Goal: Transaction & Acquisition: Purchase product/service

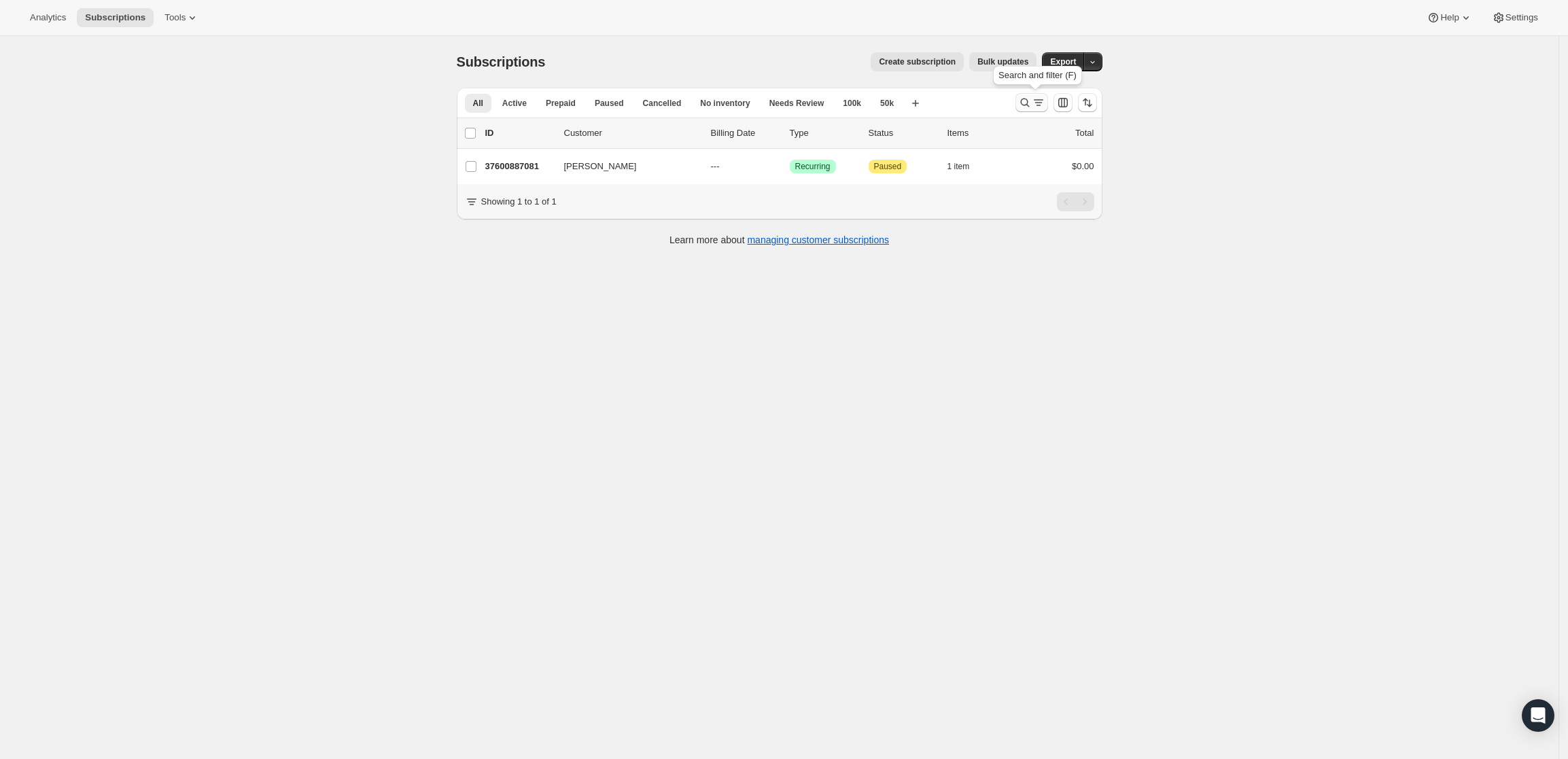
click at [1031, 104] on icon "Search and filter results" at bounding box center [1024, 103] width 14 height 14
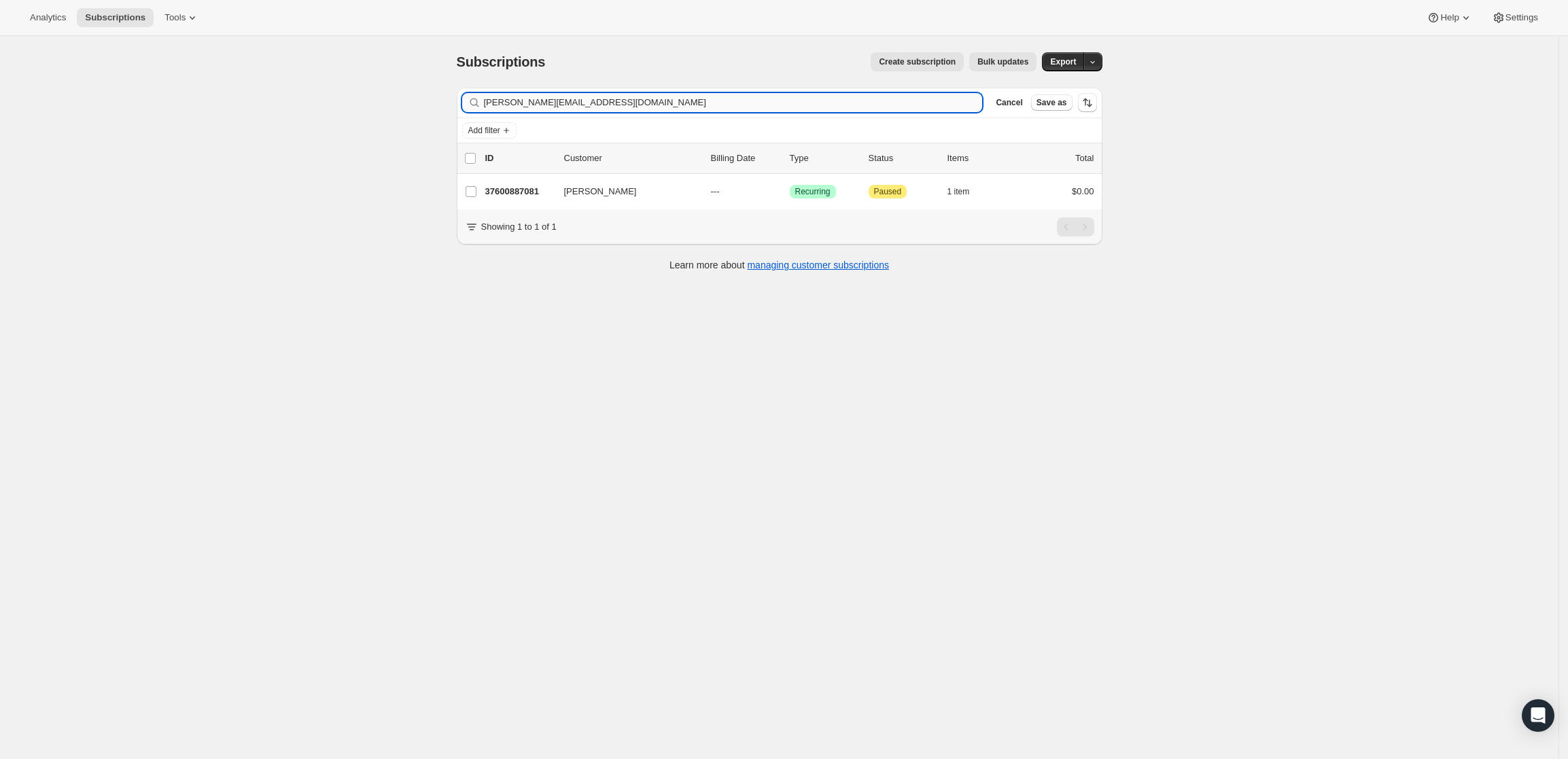
click at [871, 97] on input "[PERSON_NAME][EMAIL_ADDRESS][DOMAIN_NAME]" at bounding box center [733, 102] width 499 height 19
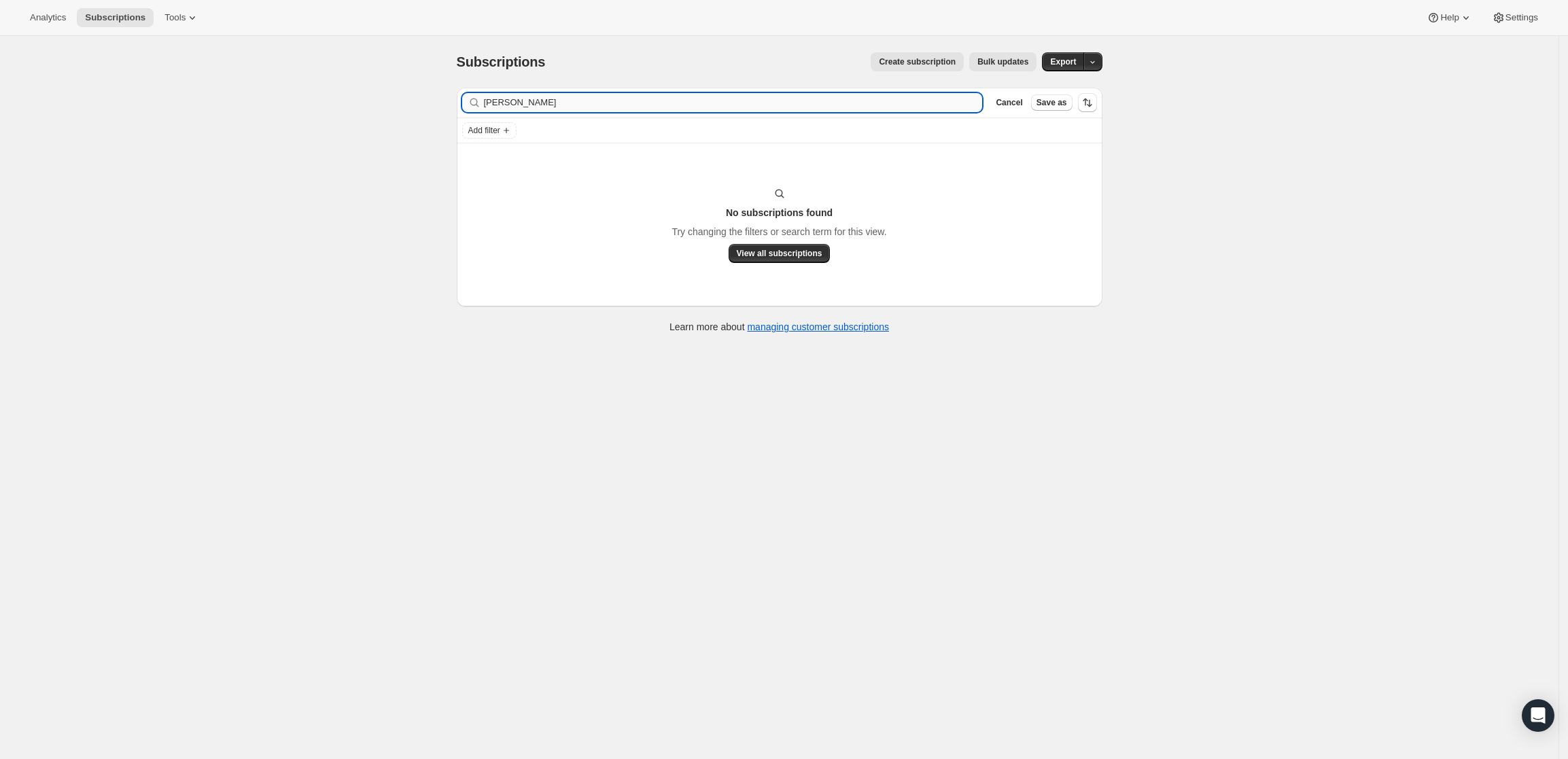
click at [515, 101] on input "[PERSON_NAME]" at bounding box center [733, 102] width 499 height 19
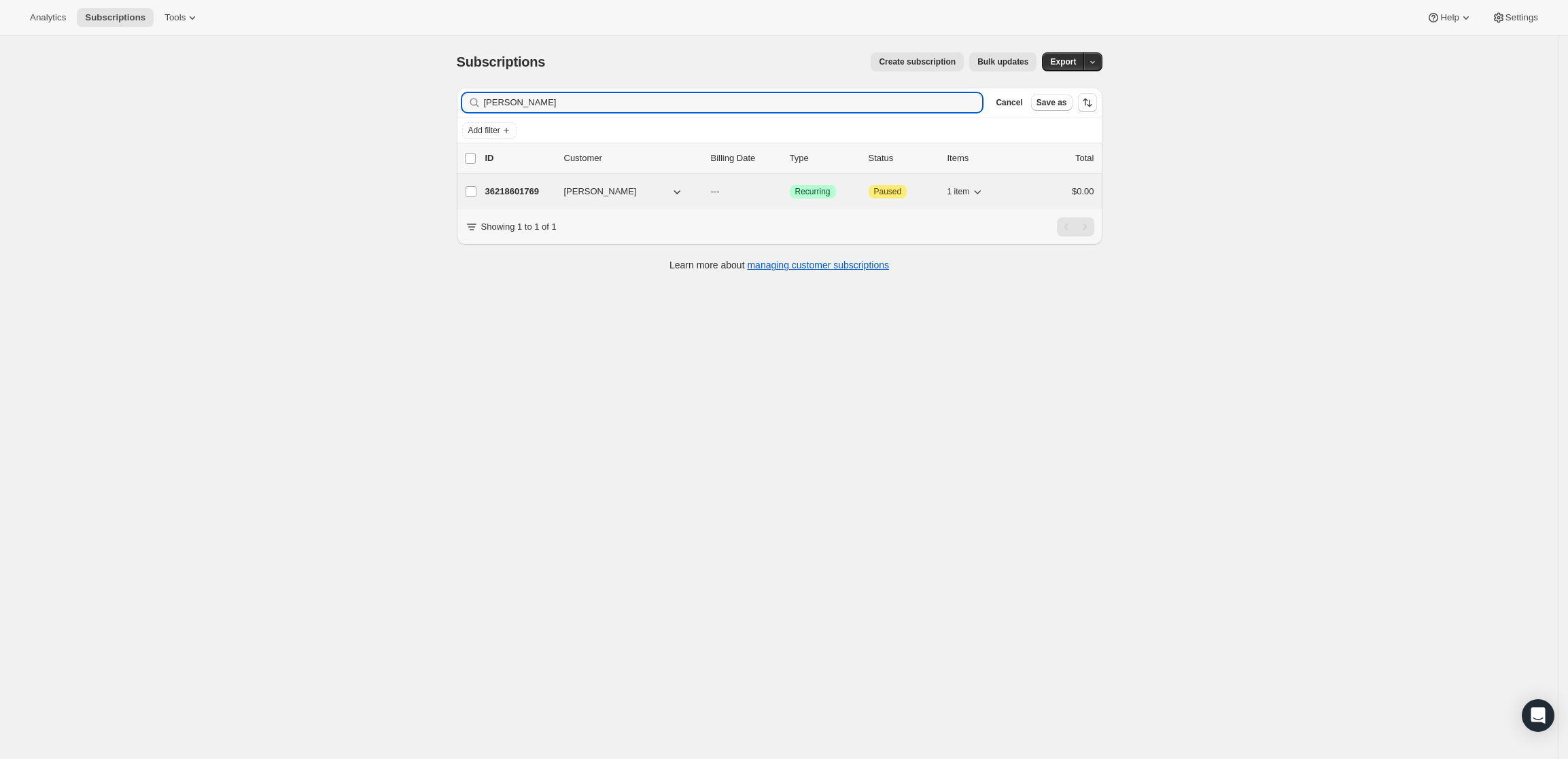
type input "[PERSON_NAME]"
click at [516, 191] on p "36218601769" at bounding box center [519, 191] width 68 height 14
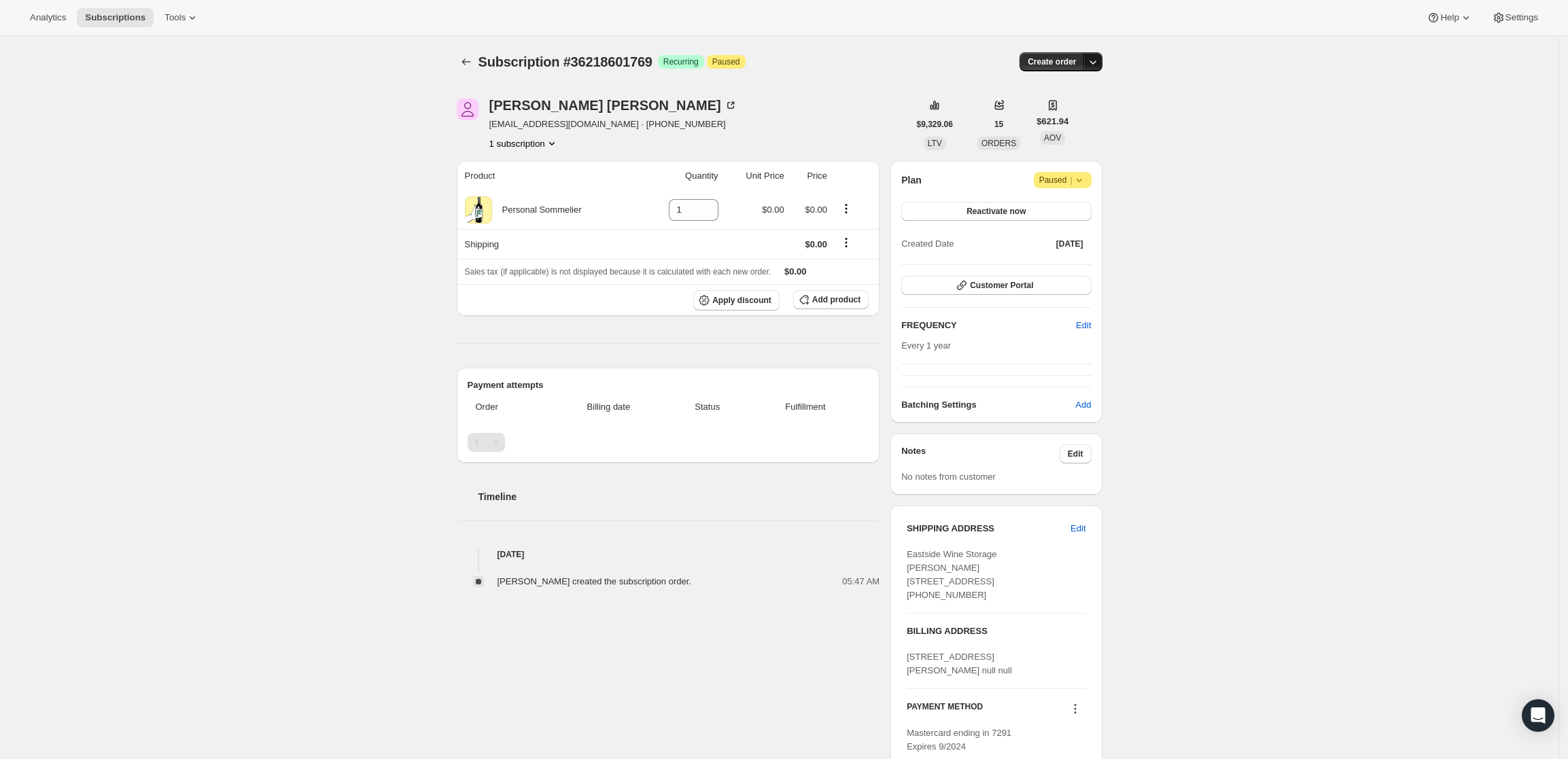
click at [1099, 57] on icon "button" at bounding box center [1093, 62] width 14 height 14
click at [1088, 108] on span "Create custom one-time order" at bounding box center [1039, 113] width 117 height 10
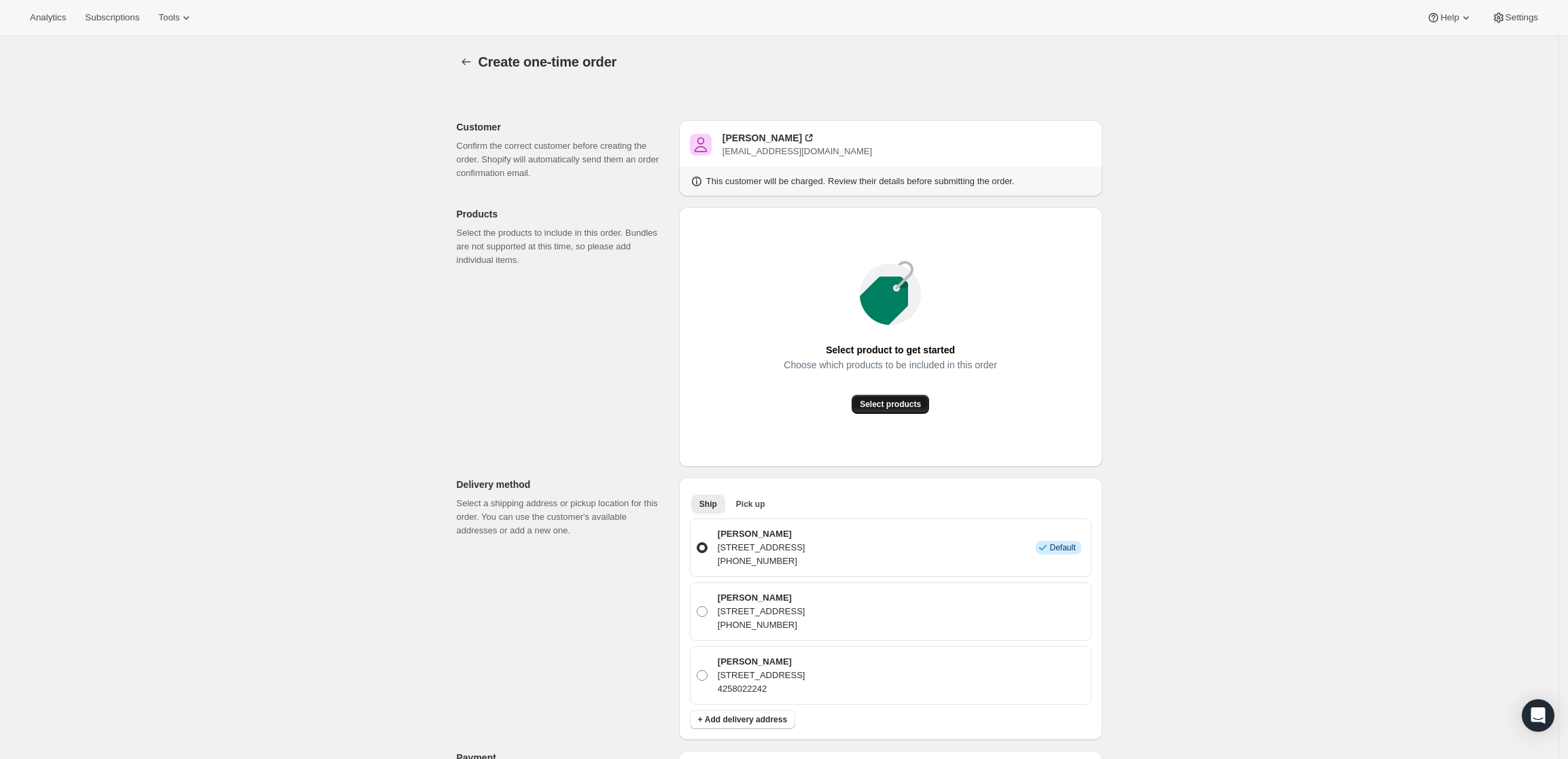
click at [890, 403] on span "Select products" at bounding box center [890, 404] width 61 height 11
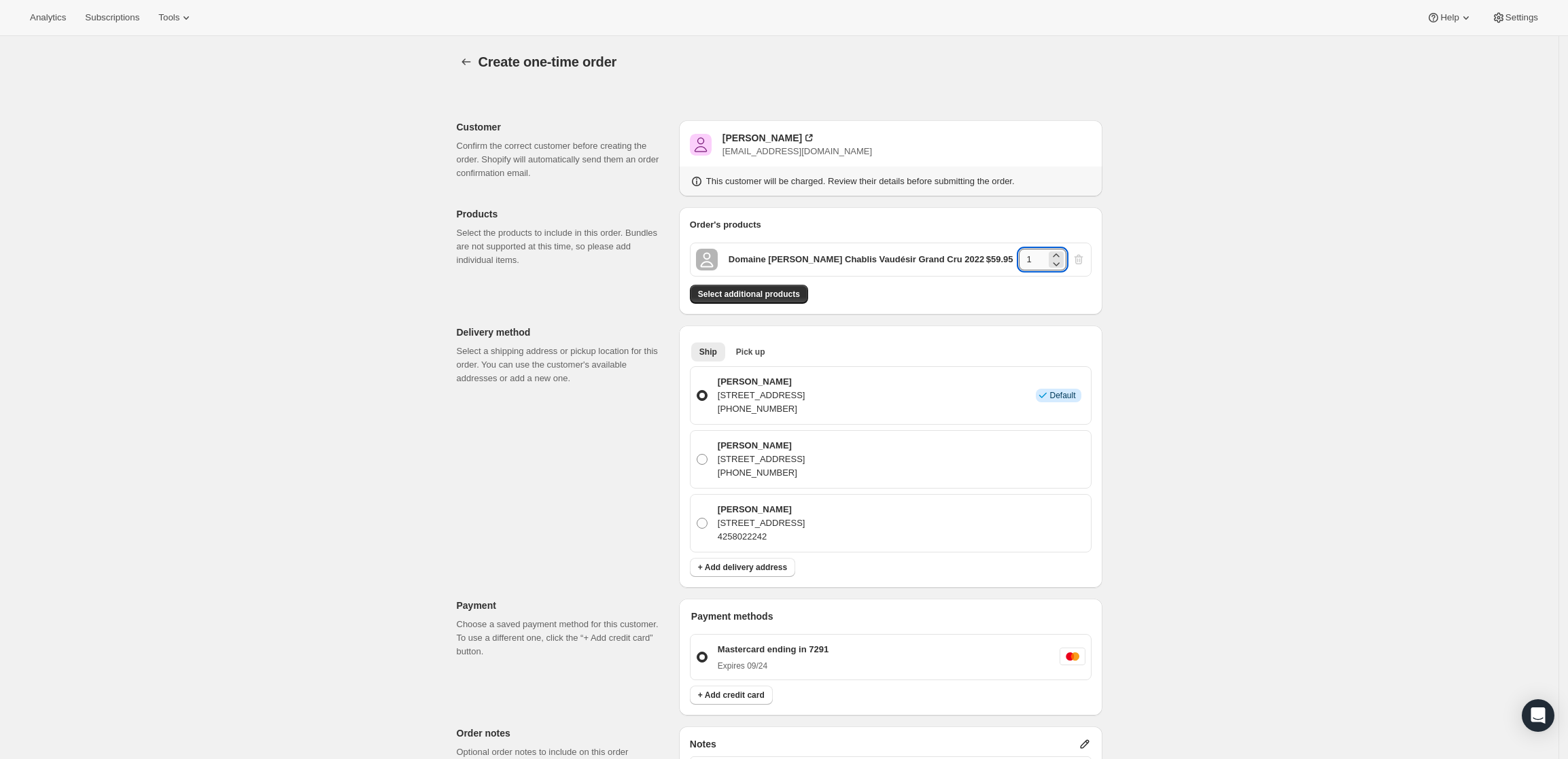
drag, startPoint x: 1040, startPoint y: 250, endPoint x: 1024, endPoint y: 253, distance: 16.3
click at [1024, 253] on input "1" at bounding box center [1032, 259] width 27 height 22
type input "3"
click at [1284, 320] on div "Create one-time order. This page is ready Create one-time order Customer Confir…" at bounding box center [779, 577] width 1558 height 1083
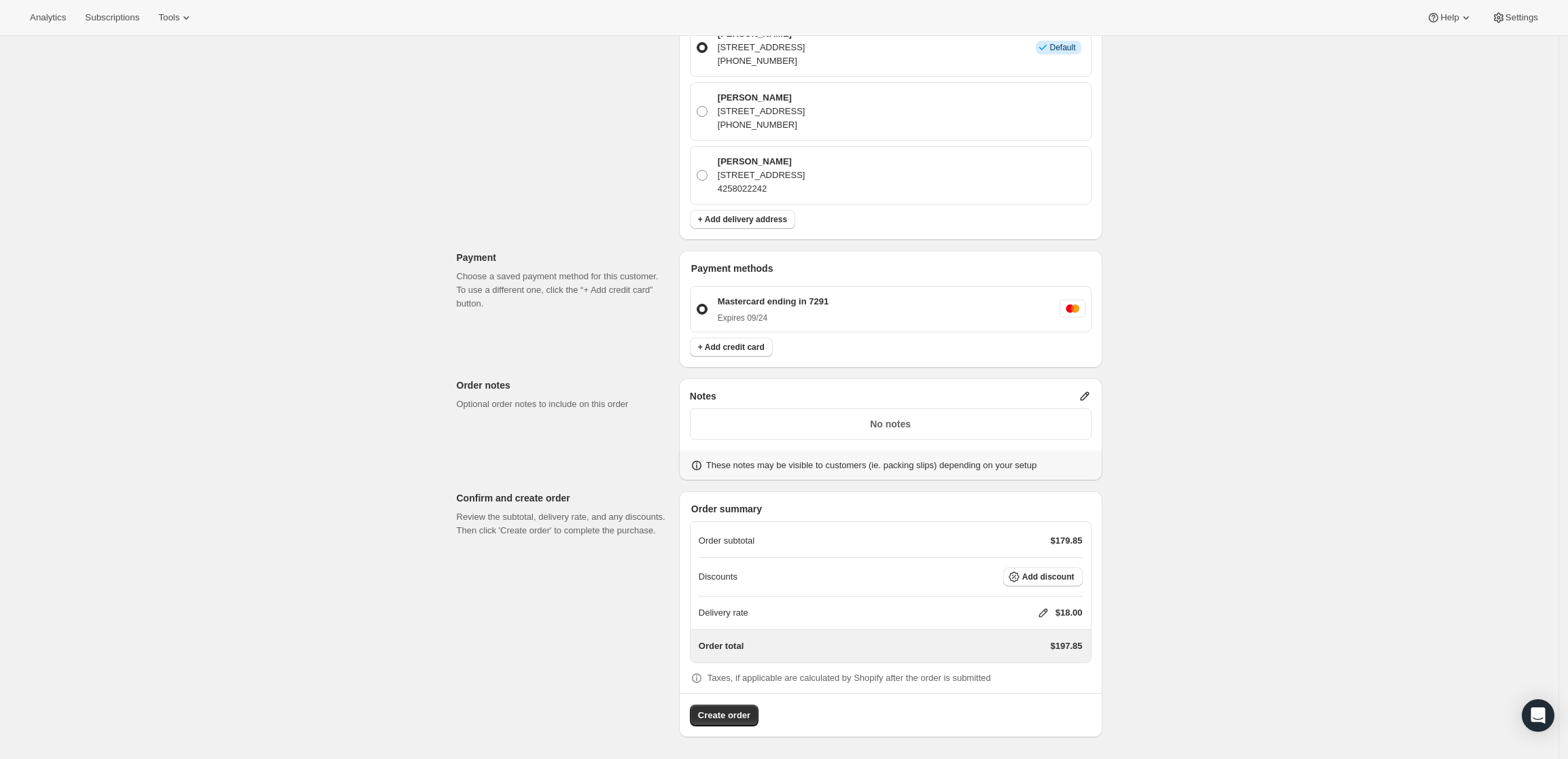
scroll to position [347, 0]
click at [1088, 396] on icon at bounding box center [1085, 396] width 14 height 14
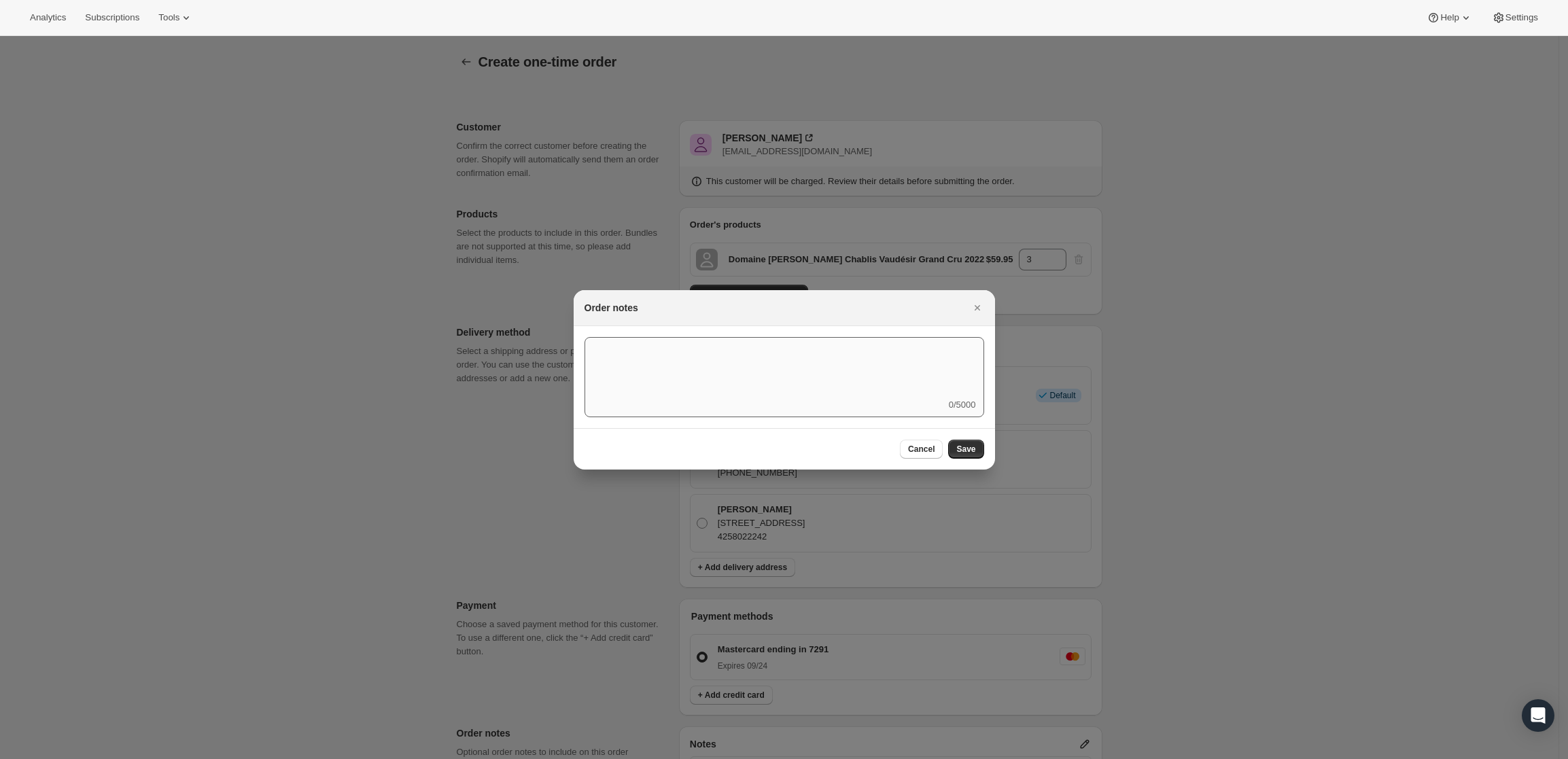
scroll to position [0, 0]
click at [876, 392] on textarea ":rio:" at bounding box center [784, 367] width 399 height 61
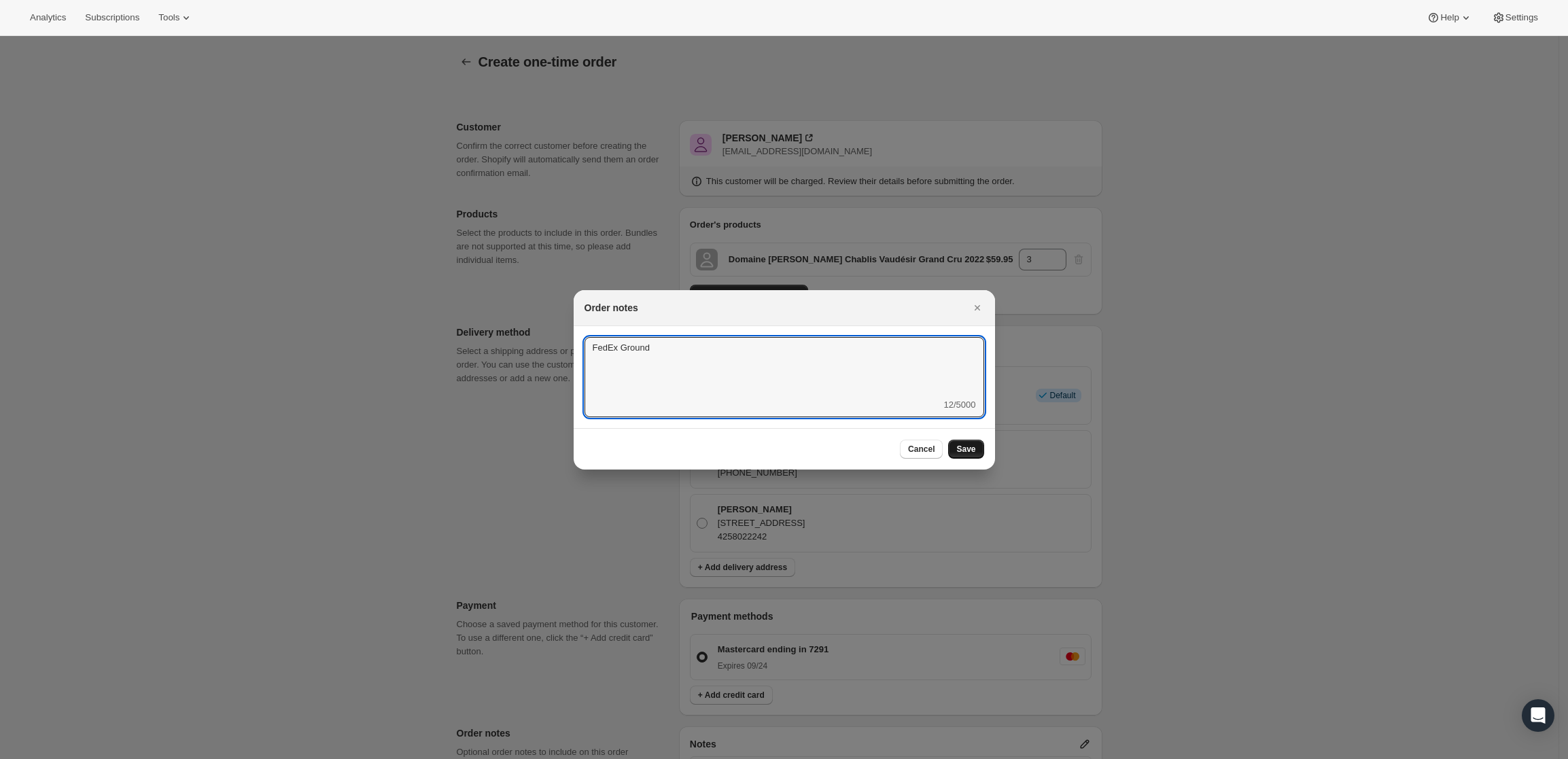
type textarea "FedEx Ground"
click at [964, 444] on span "Save" at bounding box center [965, 449] width 19 height 11
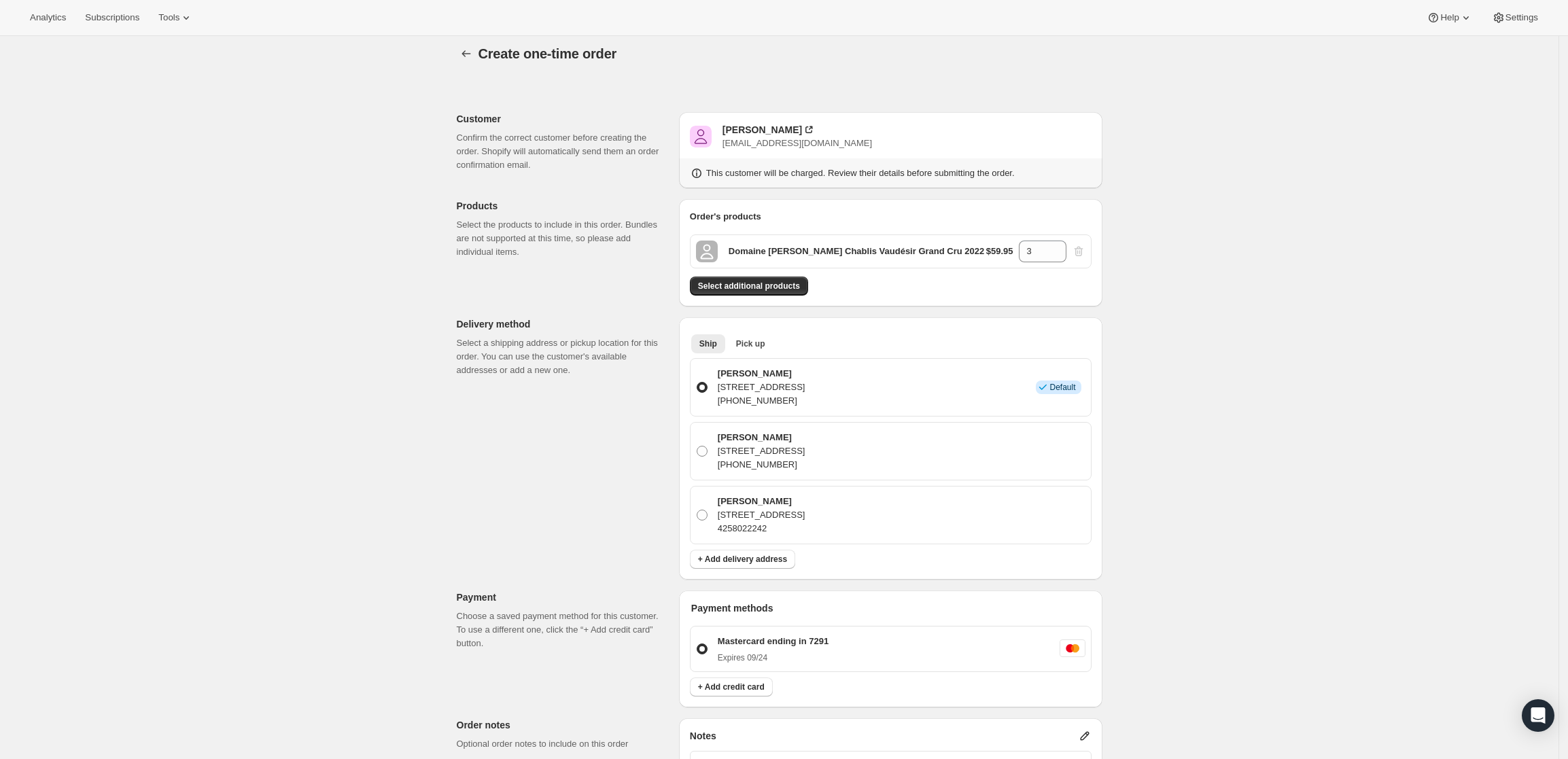
scroll to position [347, 0]
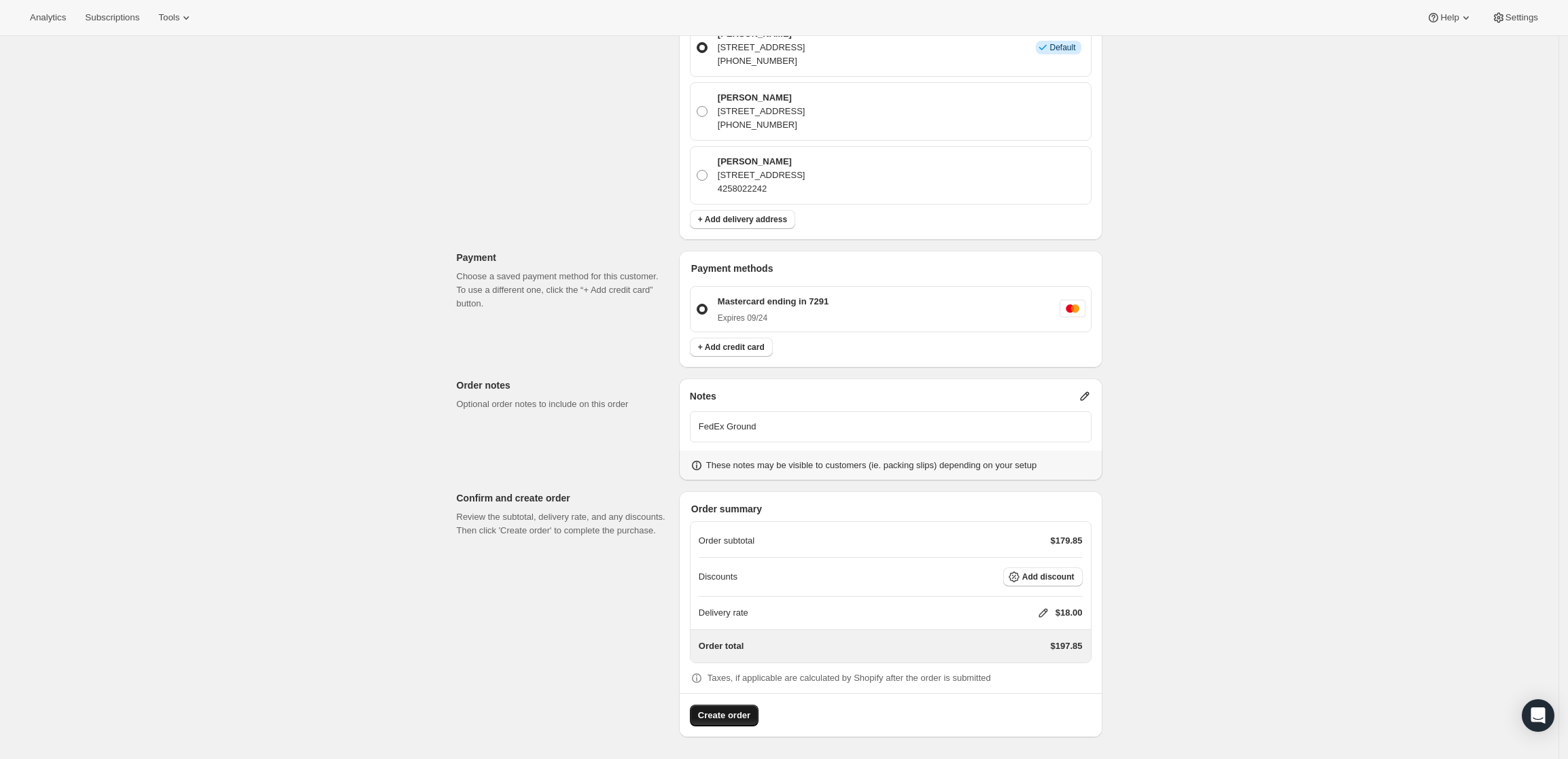
click at [718, 713] on span "Create order" at bounding box center [724, 716] width 53 height 14
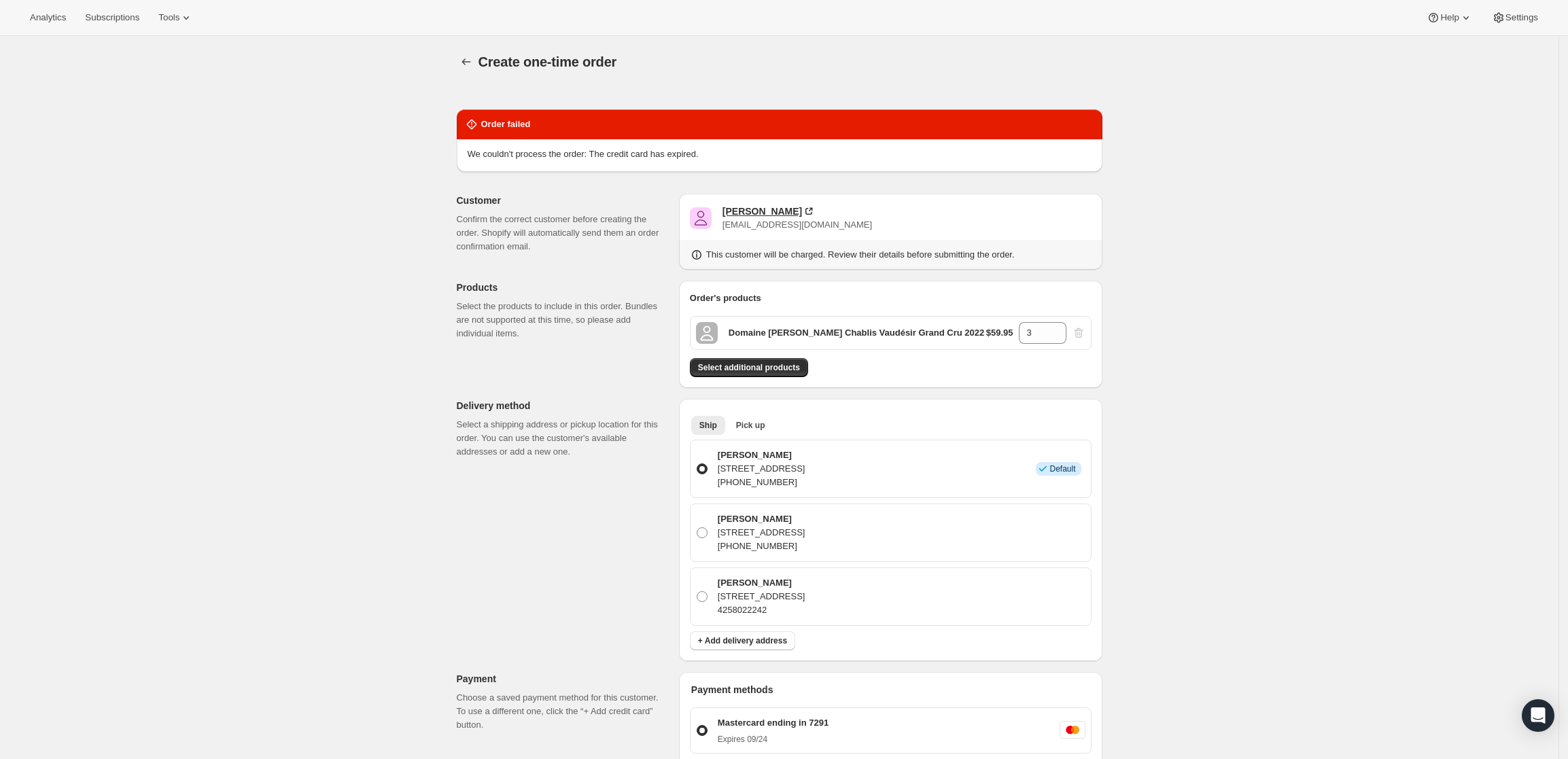
click at [739, 210] on div "[PERSON_NAME]" at bounding box center [762, 211] width 79 height 14
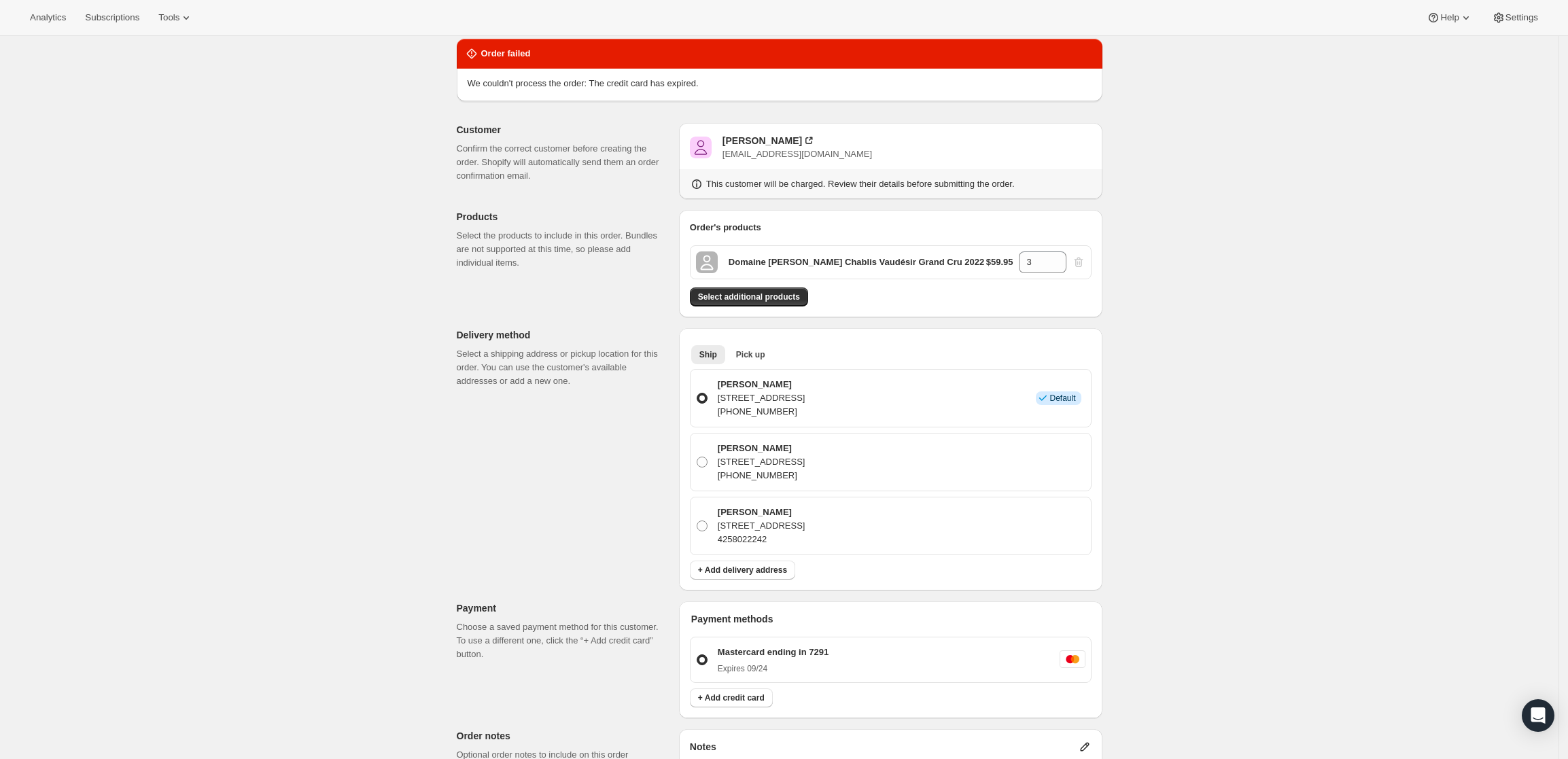
scroll to position [170, 0]
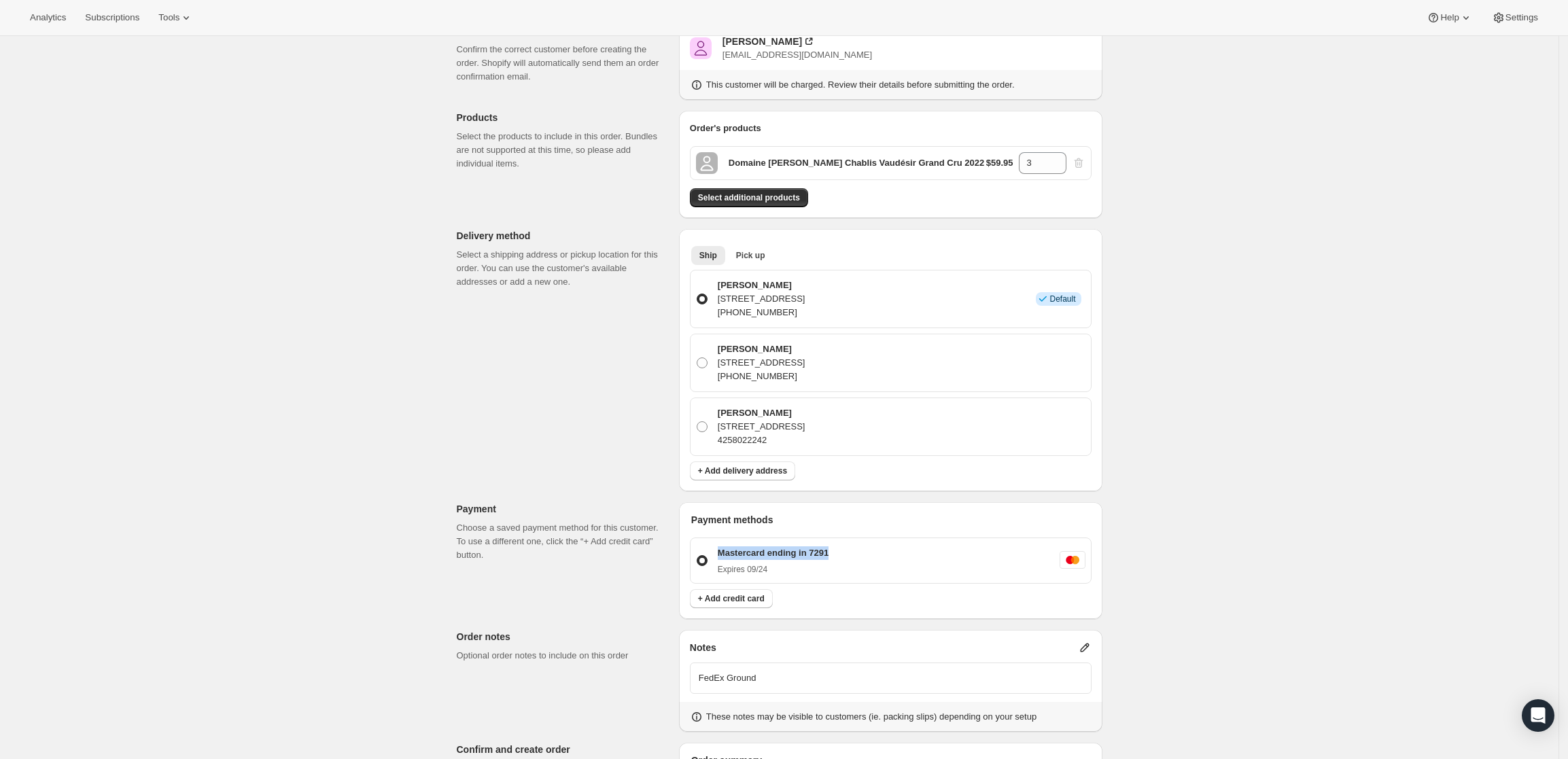
drag, startPoint x: 847, startPoint y: 552, endPoint x: 722, endPoint y: 551, distance: 125.0
click at [722, 551] on div "Mastercard ending in 7291 Expires [CREDIT_CARD_DATA]" at bounding box center [899, 560] width 372 height 28
copy p "Mastercard ending in 7291"
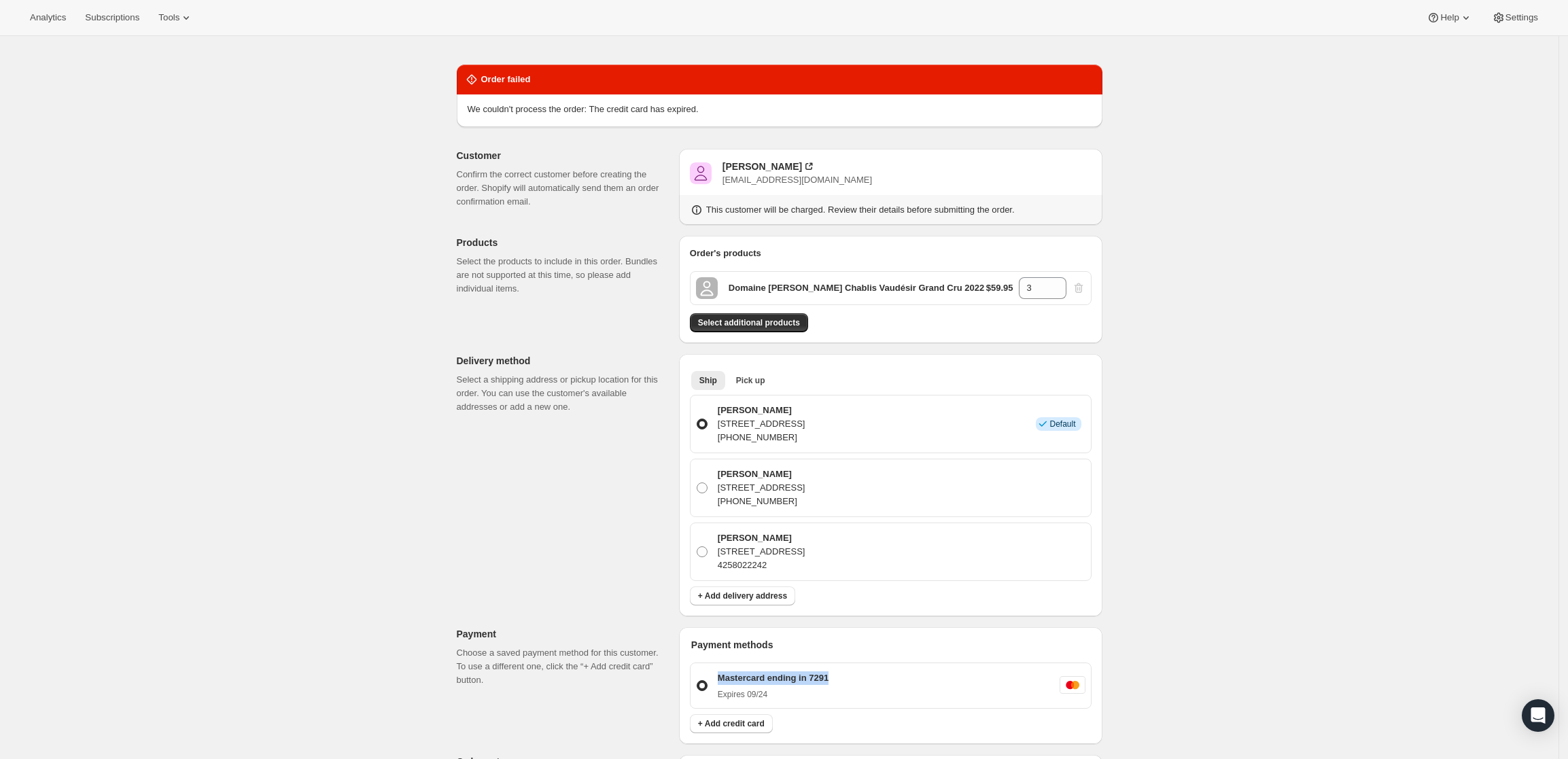
scroll to position [0, 0]
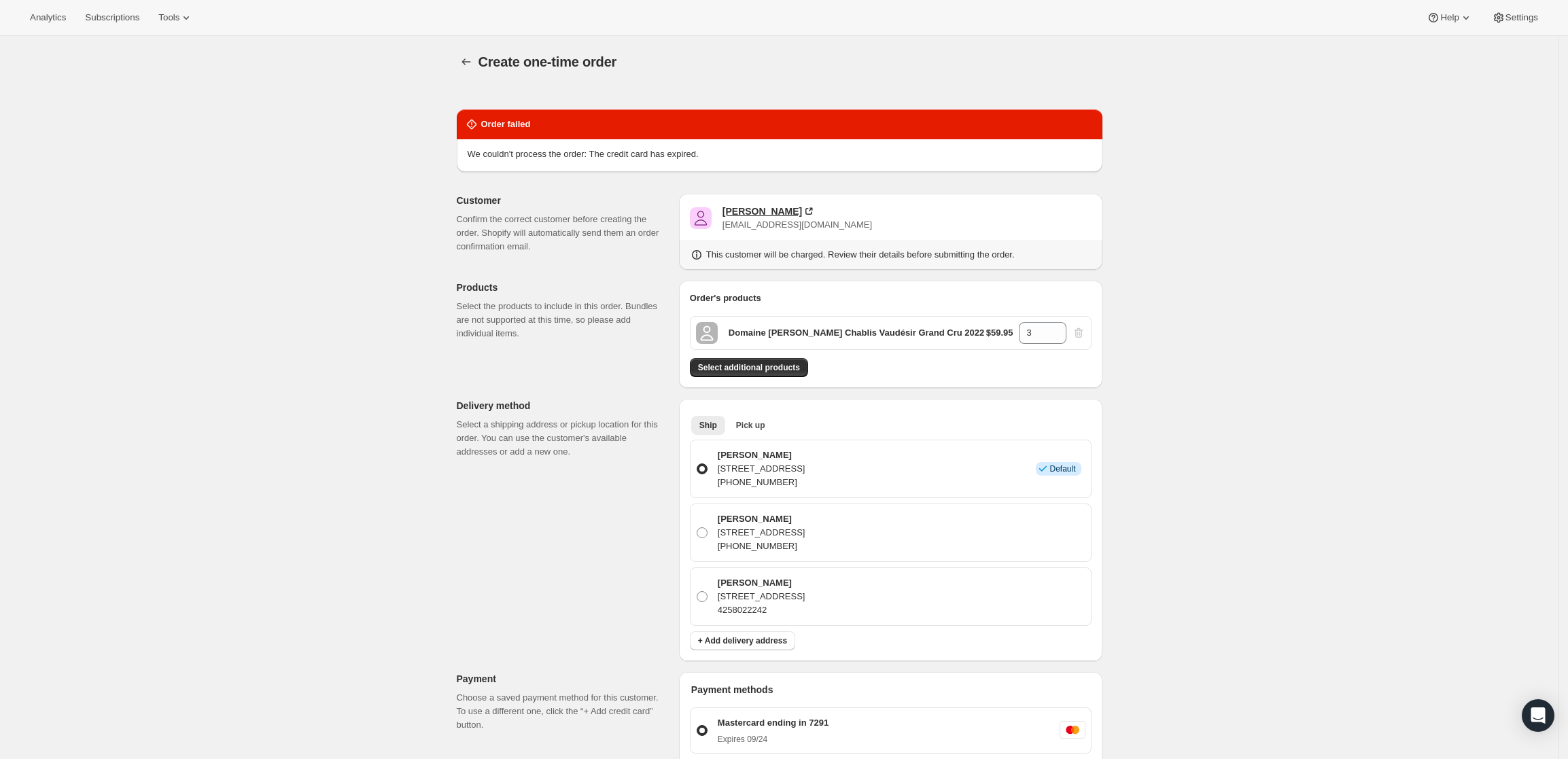
click at [746, 216] on div "[PERSON_NAME]" at bounding box center [762, 211] width 79 height 14
